Goal: Information Seeking & Learning: Learn about a topic

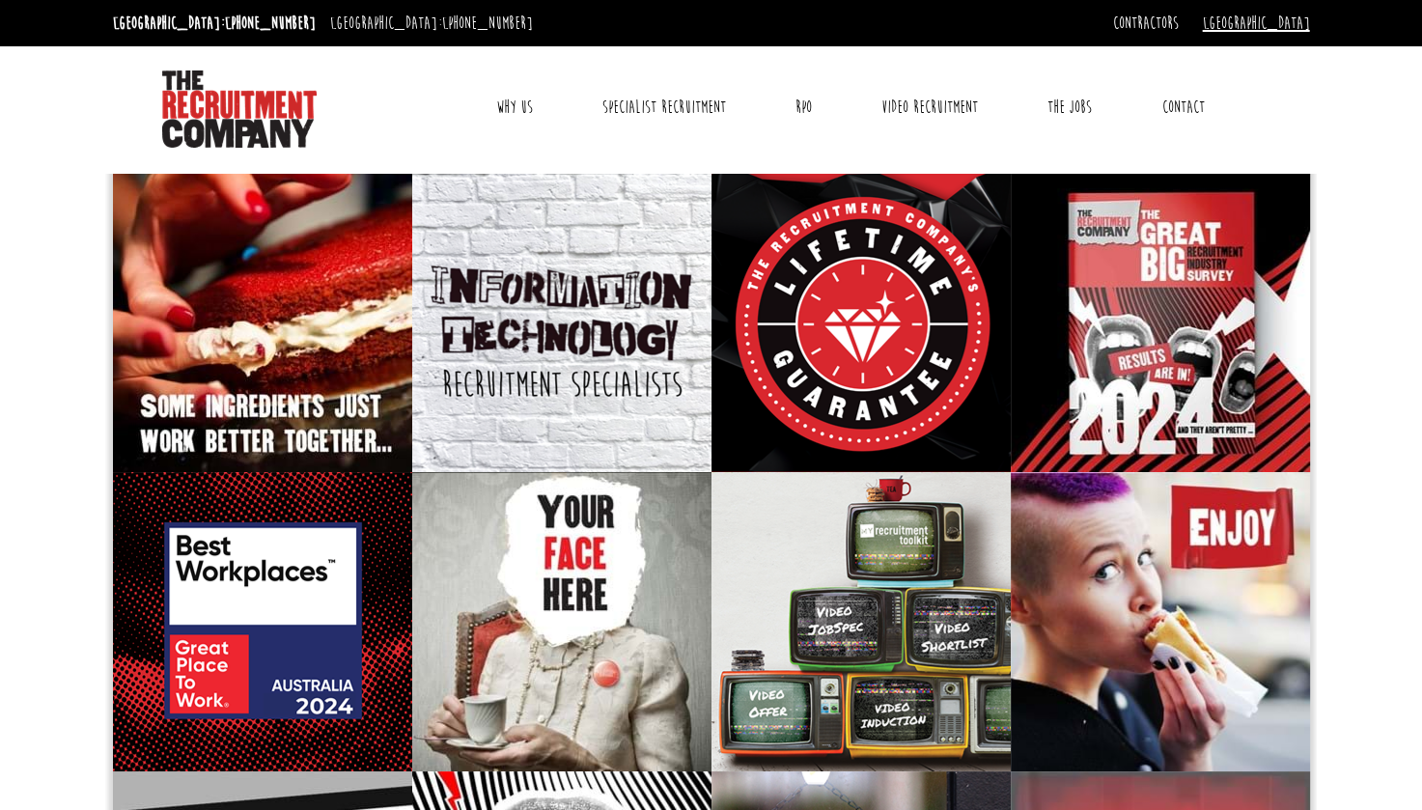
click at [1285, 22] on link "[GEOGRAPHIC_DATA]" at bounding box center [1256, 23] width 107 height 21
click at [1270, 50] on link "[GEOGRAPHIC_DATA]" at bounding box center [1245, 56] width 127 height 28
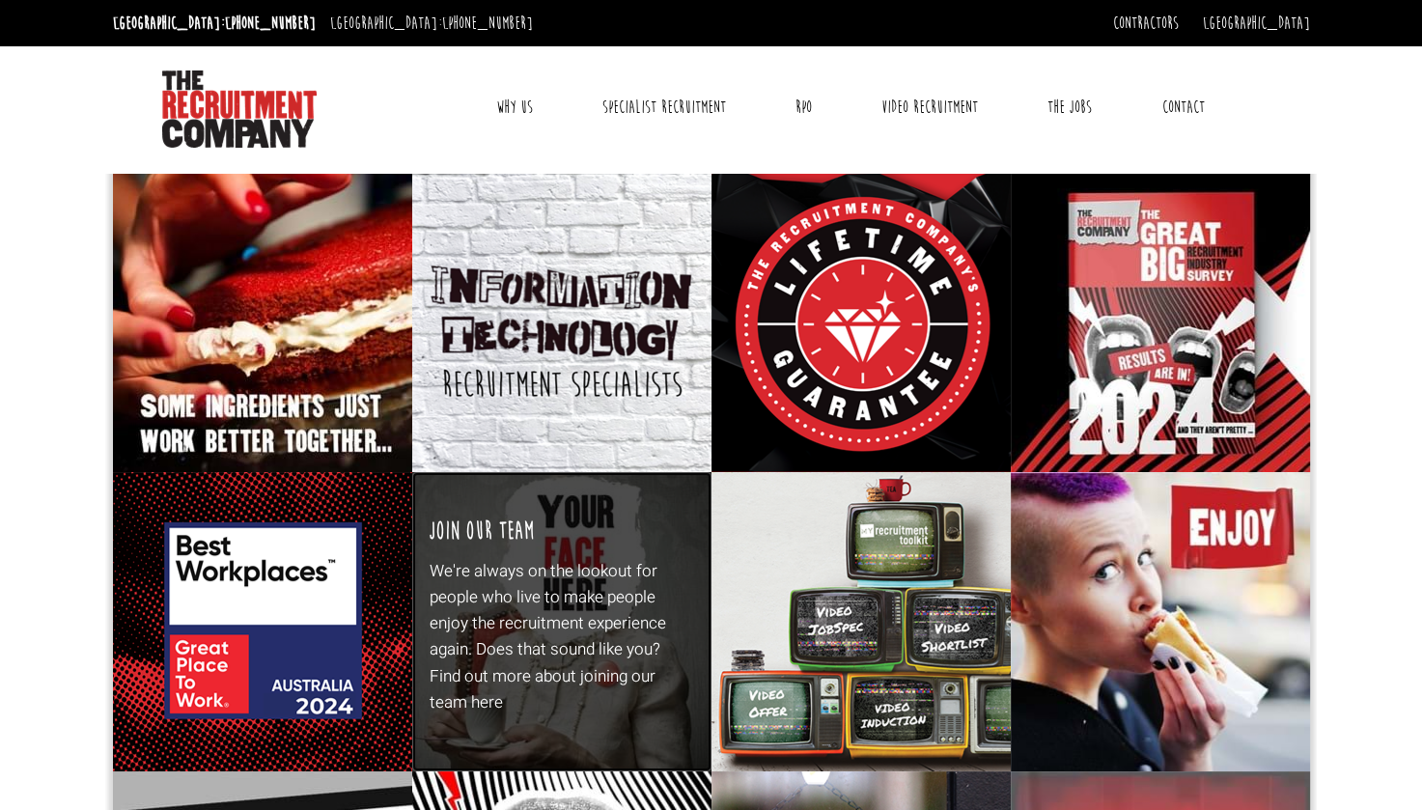
click at [635, 563] on p "We're always on the lookout for people who live to make people enjoy the recrui…" at bounding box center [562, 636] width 264 height 157
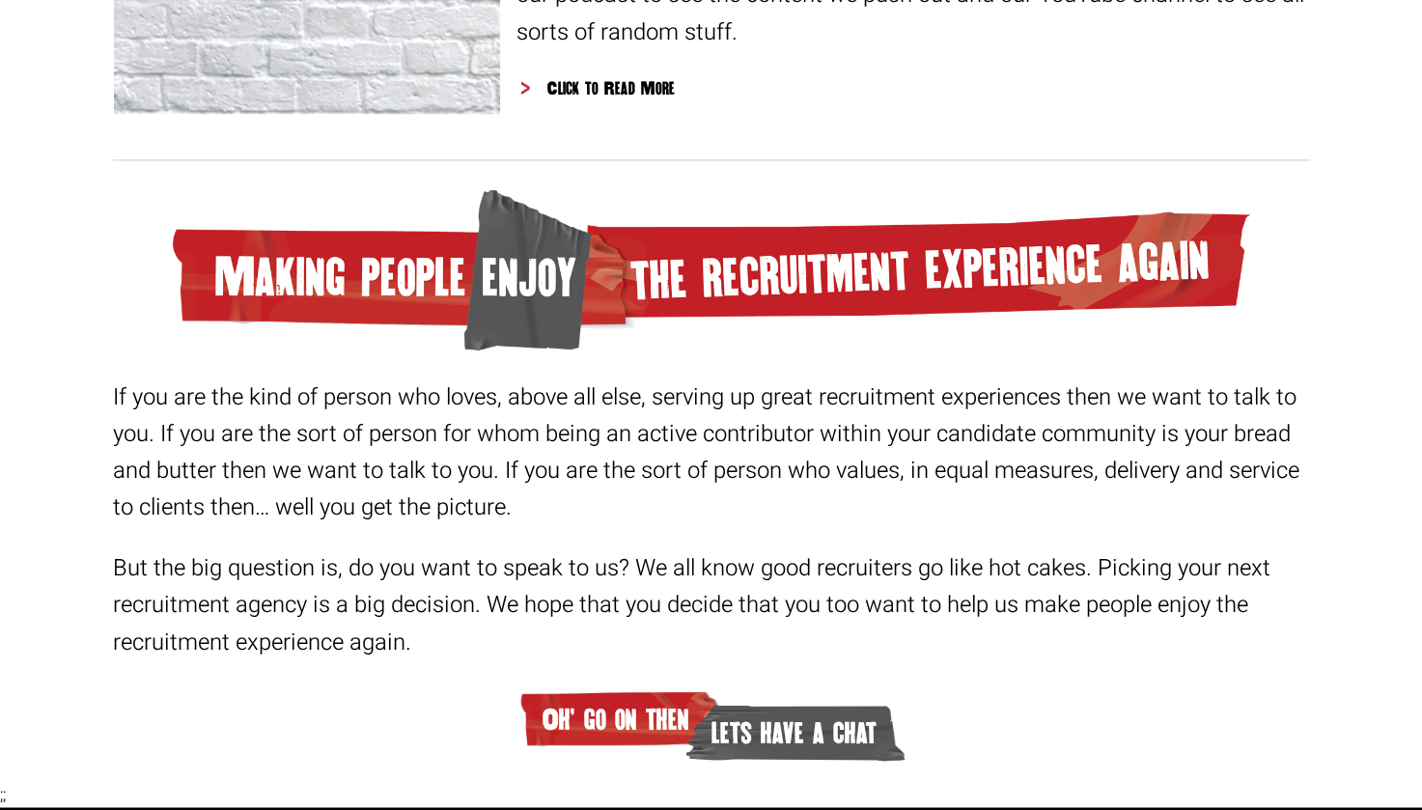
scroll to position [2935, 0]
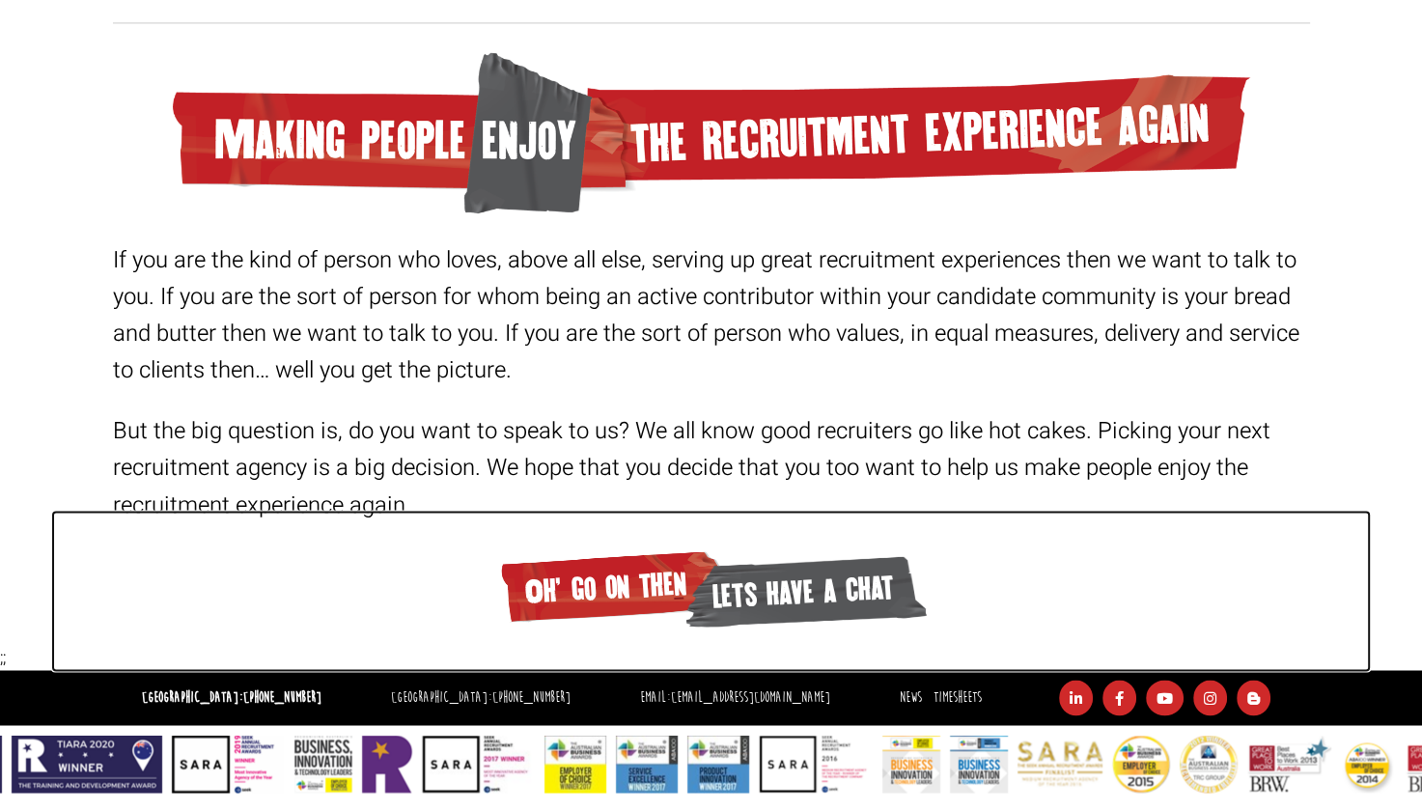
click at [784, 601] on span "lets have a chat" at bounding box center [804, 589] width 245 height 85
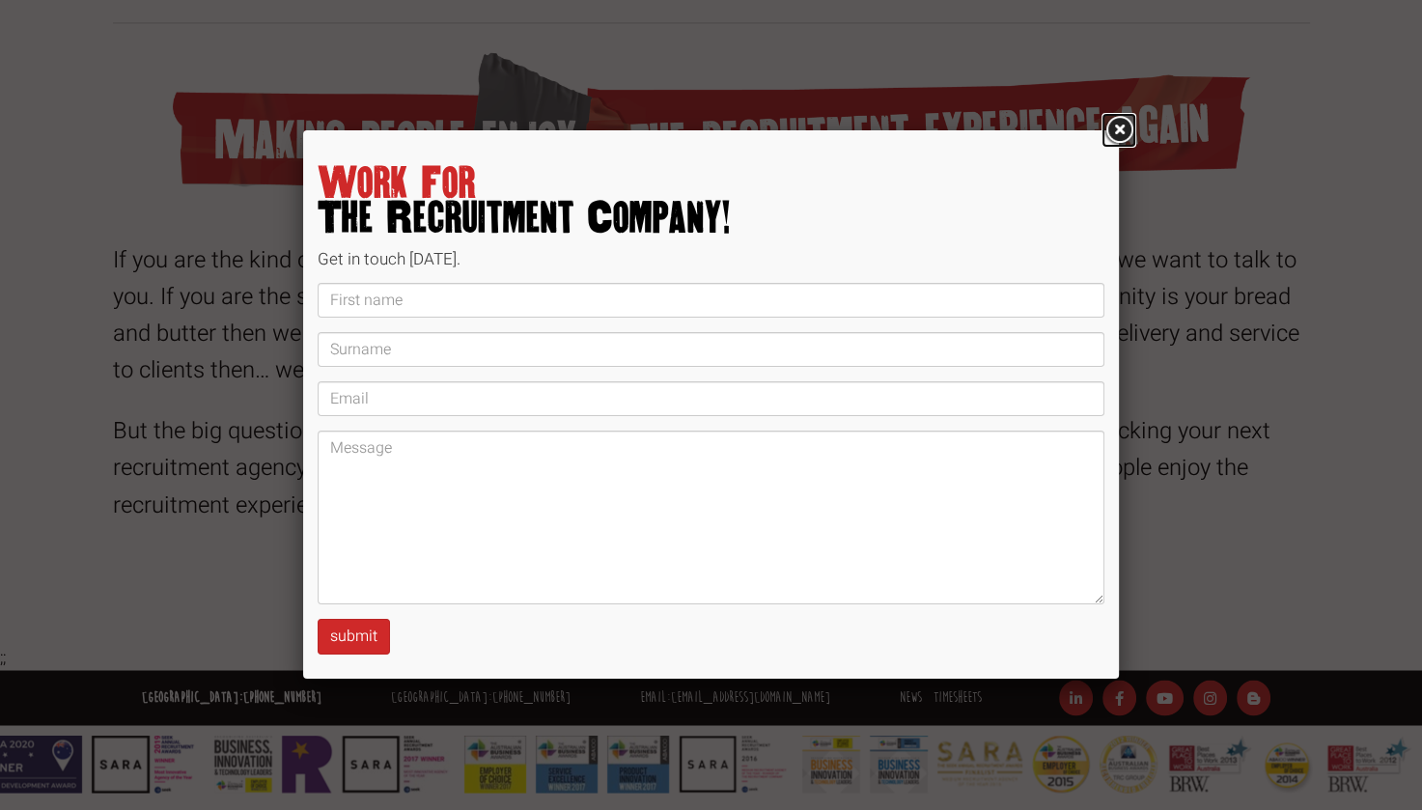
click at [1120, 126] on link at bounding box center [1119, 130] width 35 height 35
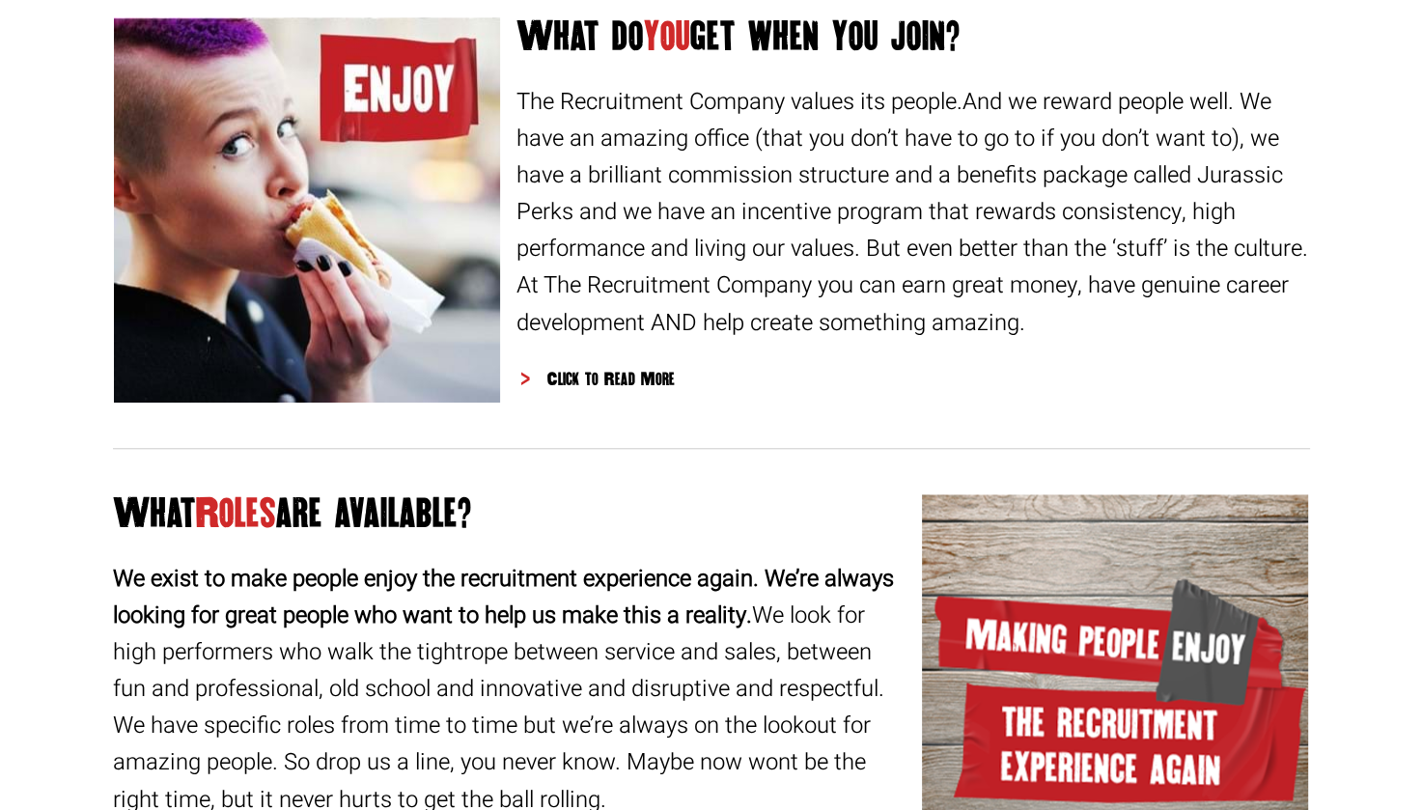
scroll to position [0, 0]
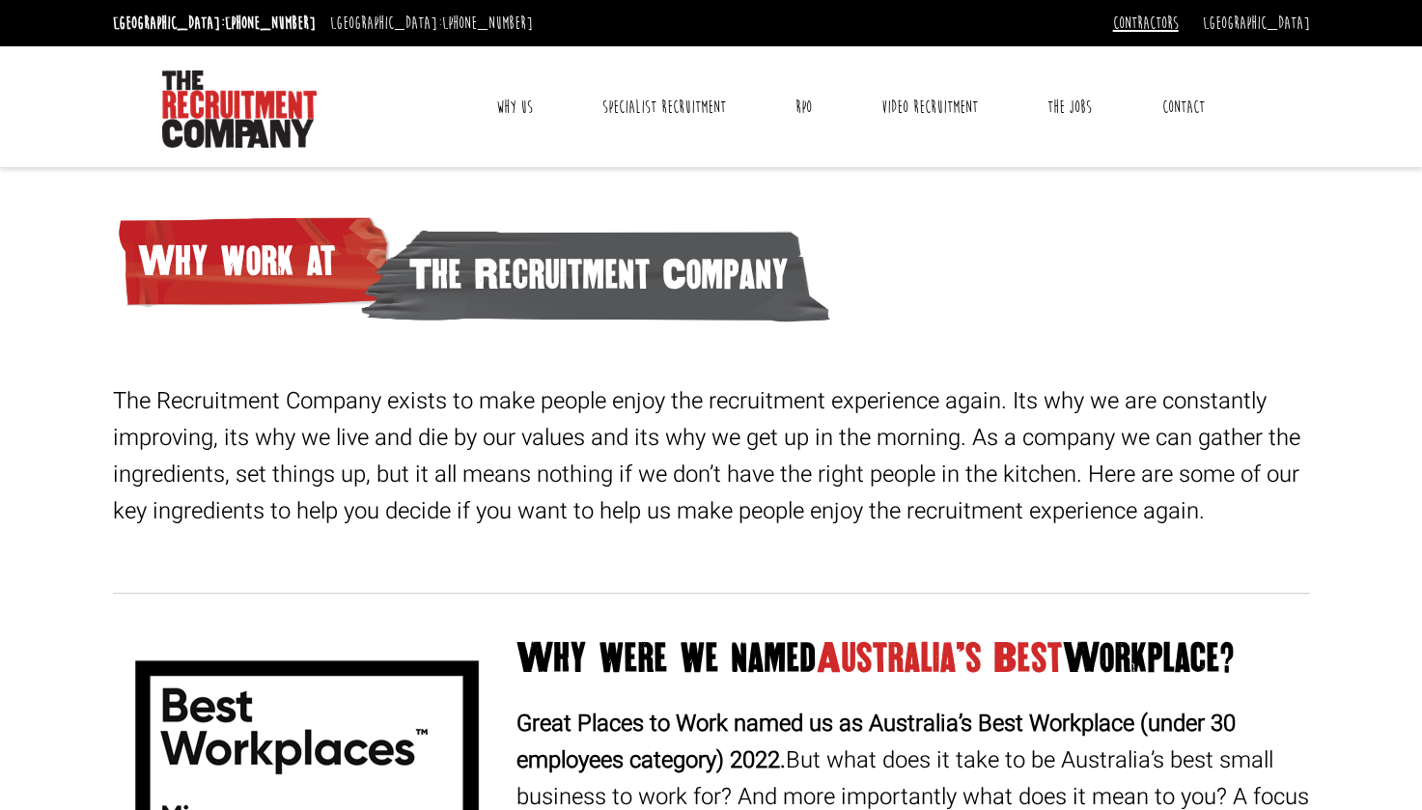
click at [1179, 26] on link "Contractors" at bounding box center [1146, 23] width 66 height 21
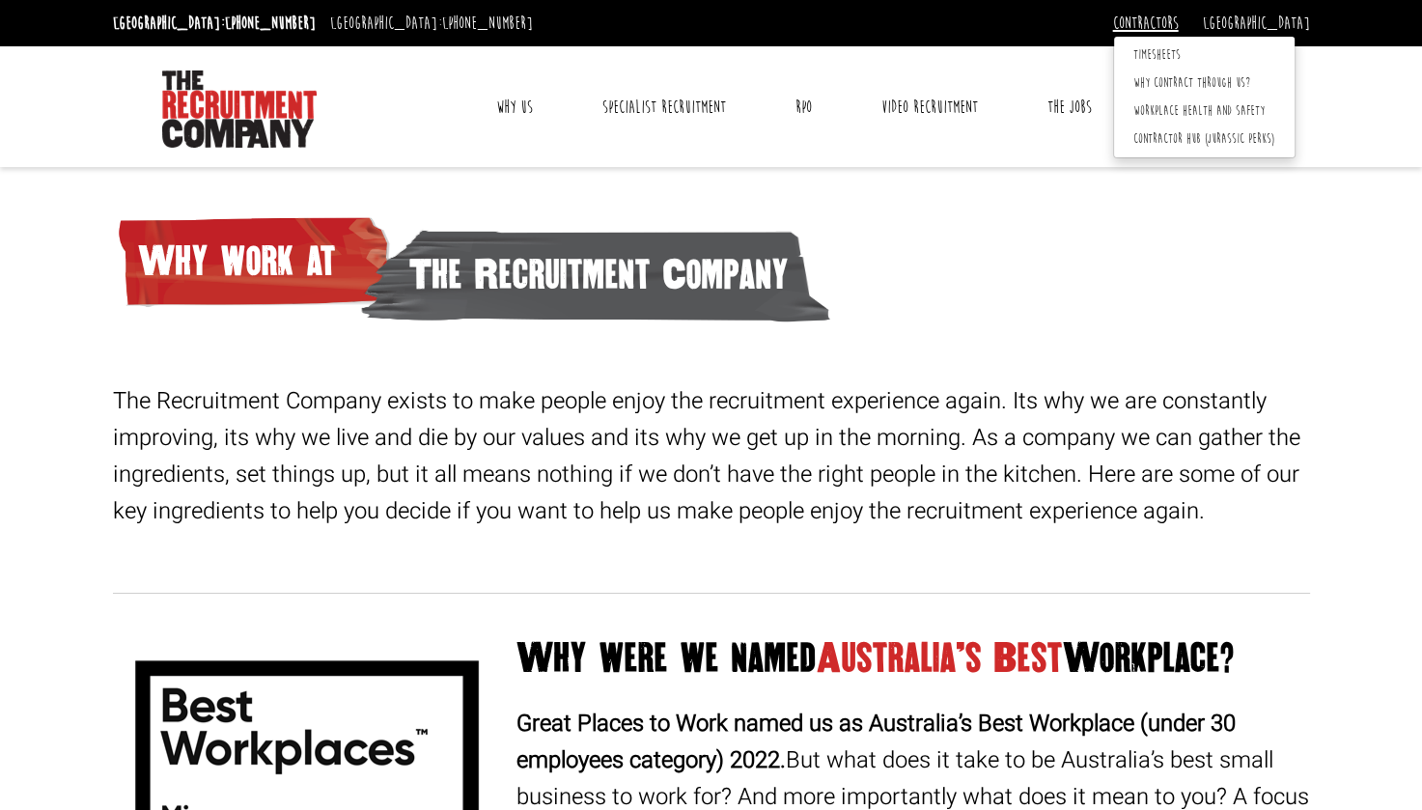
click at [1179, 20] on link "Contractors" at bounding box center [1146, 23] width 66 height 21
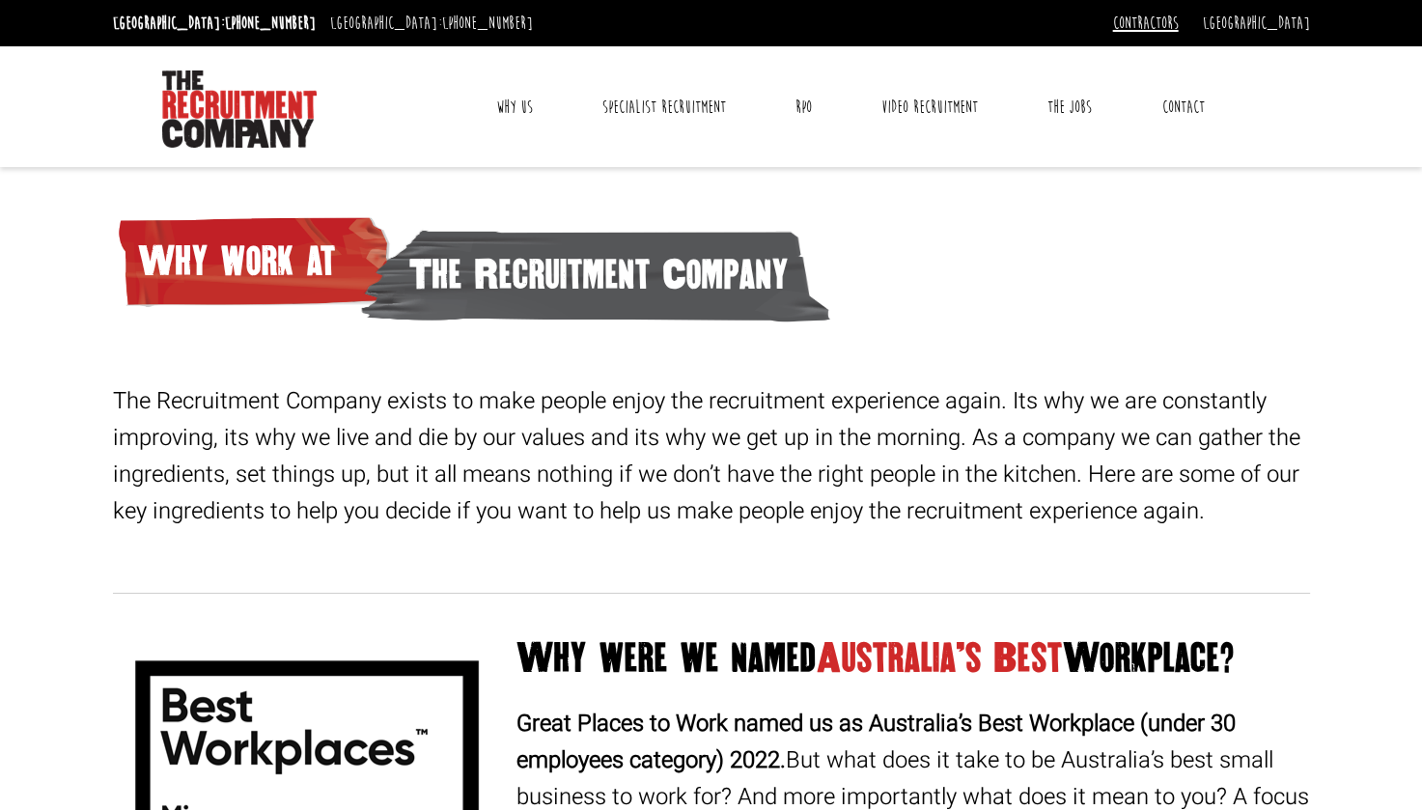
click at [1179, 22] on link "Contractors" at bounding box center [1146, 23] width 66 height 21
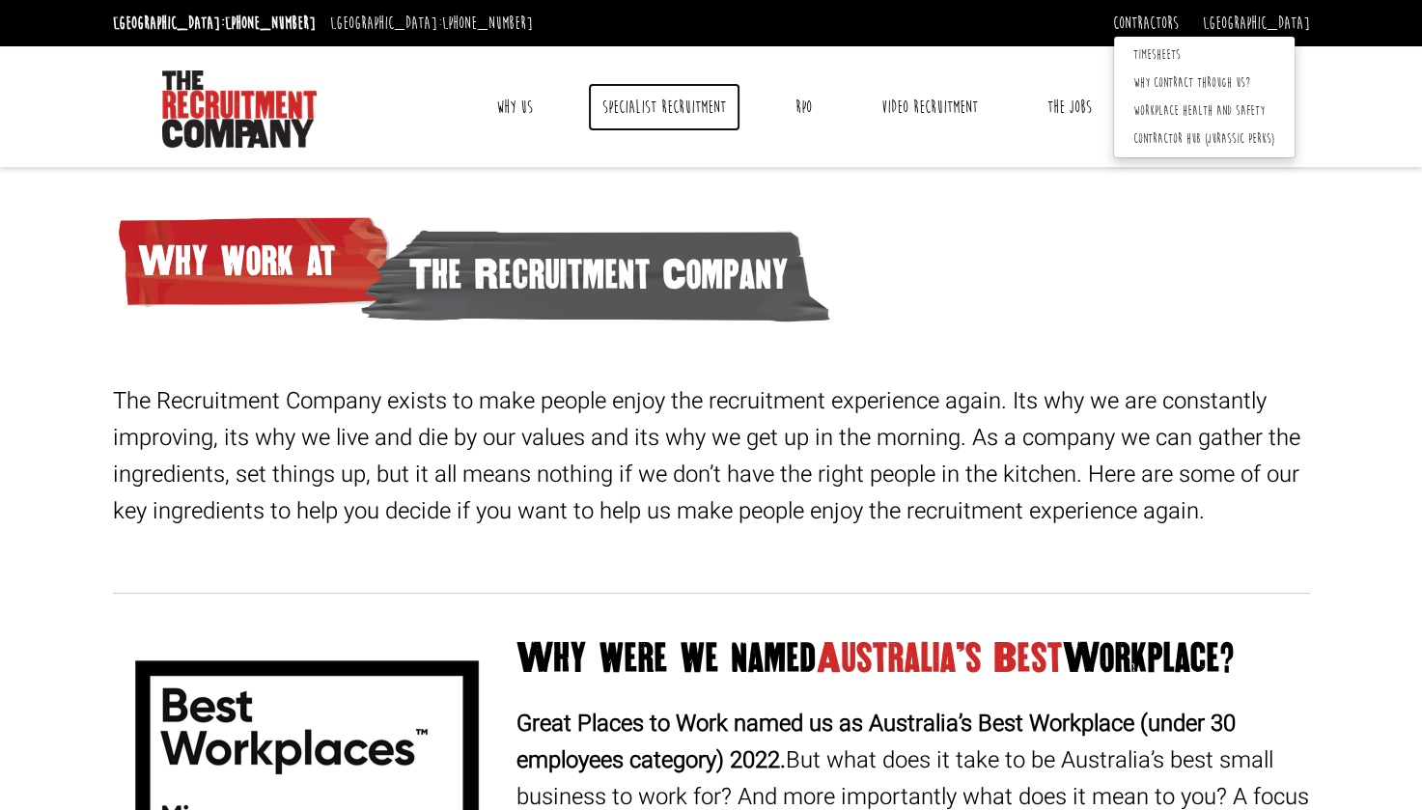
click at [645, 106] on link "Specialist Recruitment" at bounding box center [664, 107] width 153 height 48
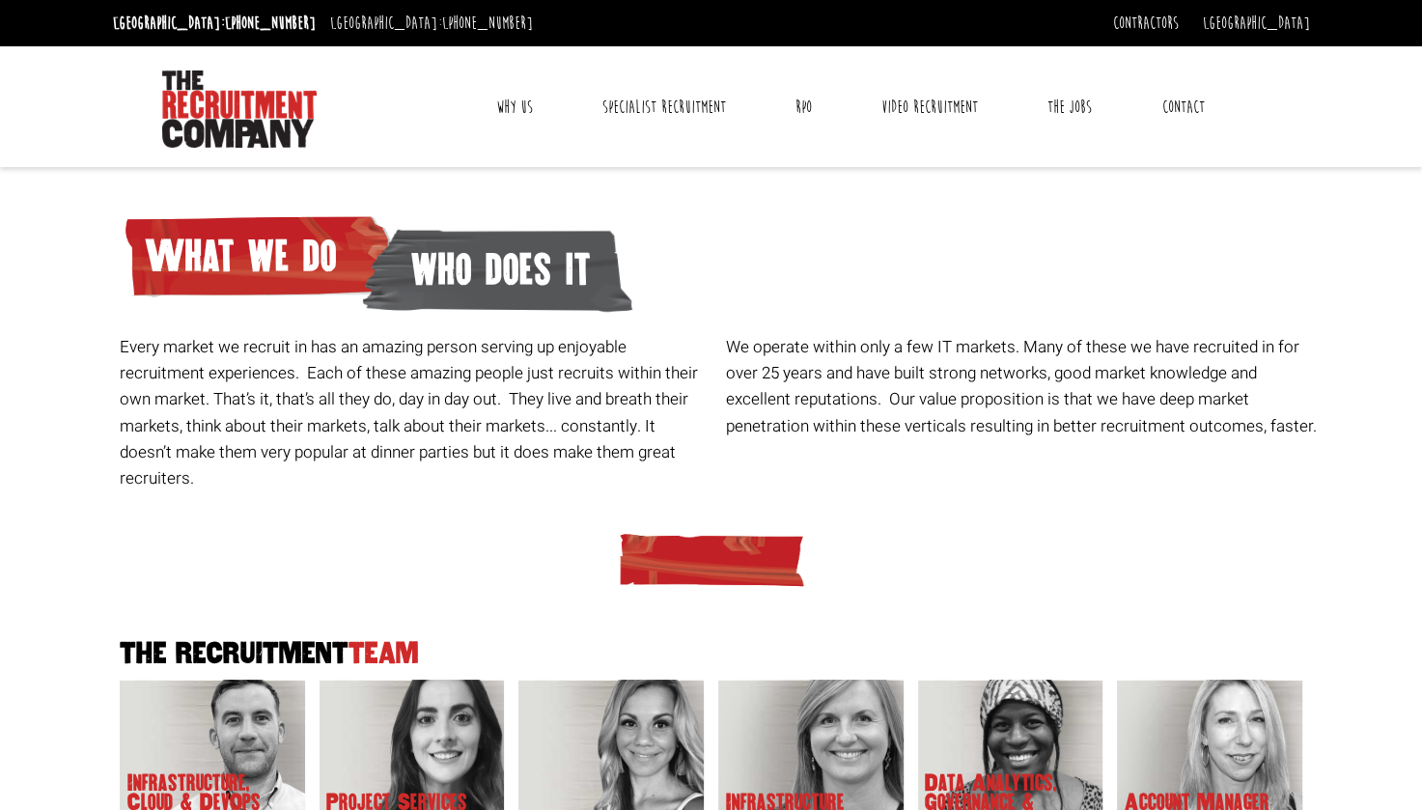
click at [520, 112] on link "Why Us" at bounding box center [515, 107] width 66 height 48
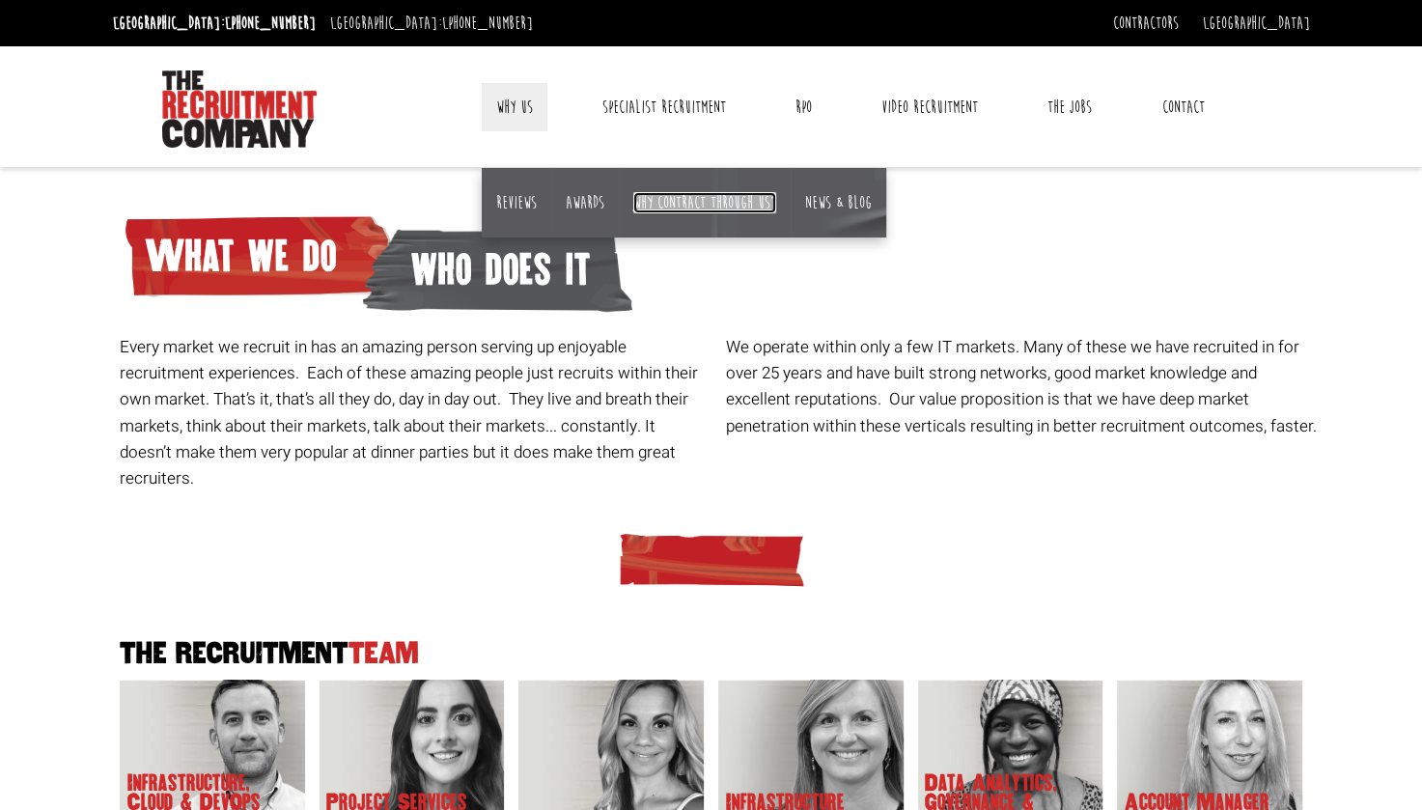
click at [675, 203] on link "Why contract through us?" at bounding box center [704, 202] width 143 height 21
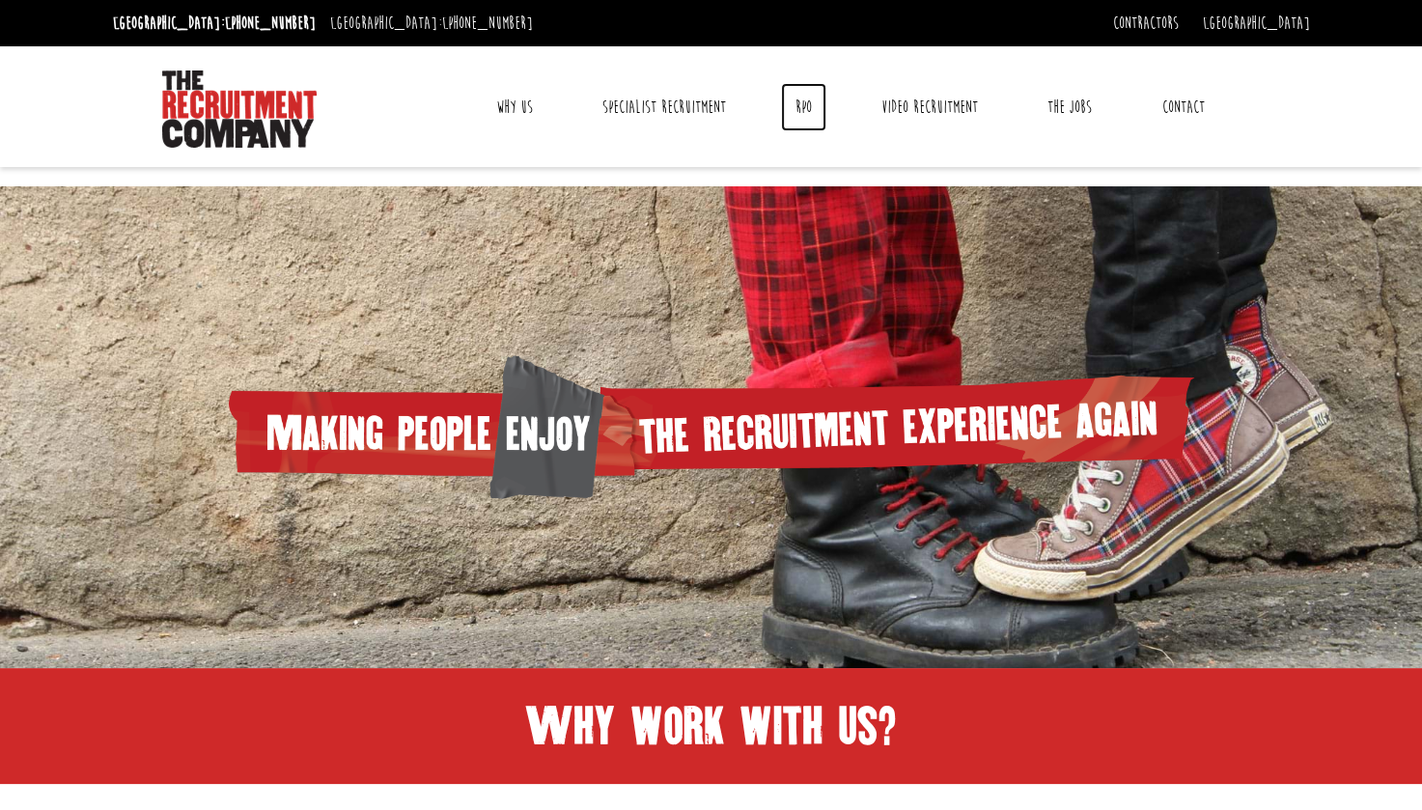
click at [803, 106] on link "RPO" at bounding box center [803, 107] width 45 height 48
